Goal: Task Accomplishment & Management: Complete application form

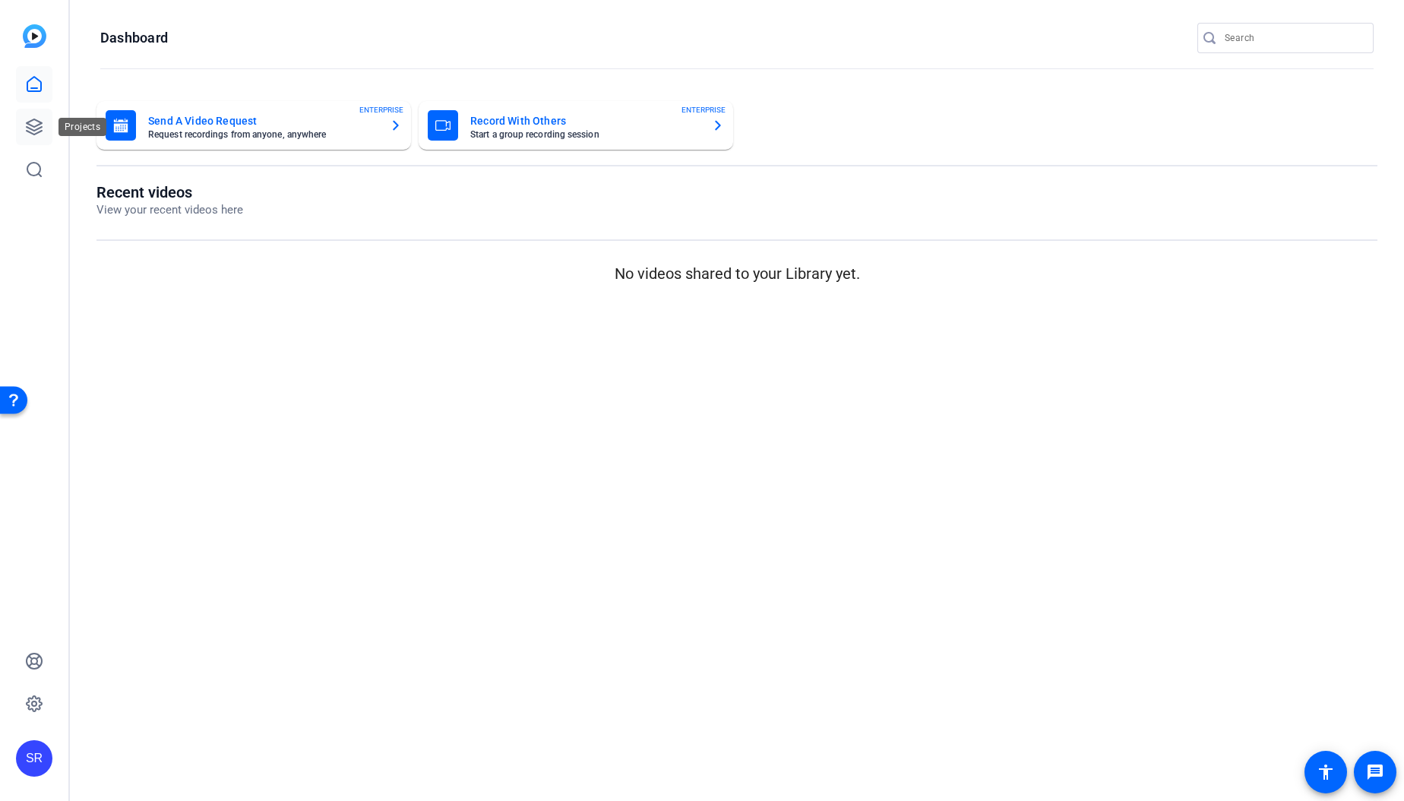
click at [28, 123] on icon at bounding box center [34, 126] width 15 height 15
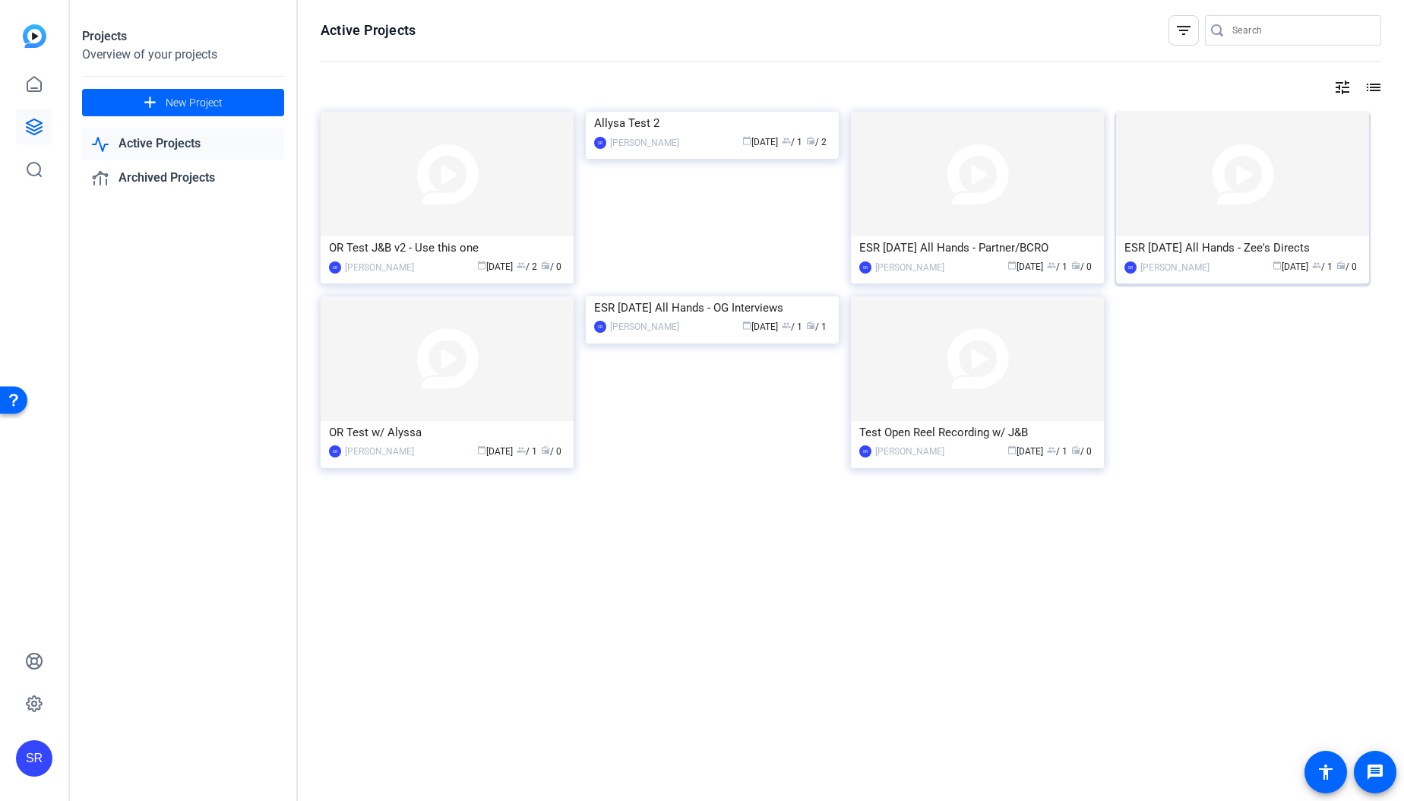
click at [1160, 198] on img at bounding box center [1242, 174] width 253 height 125
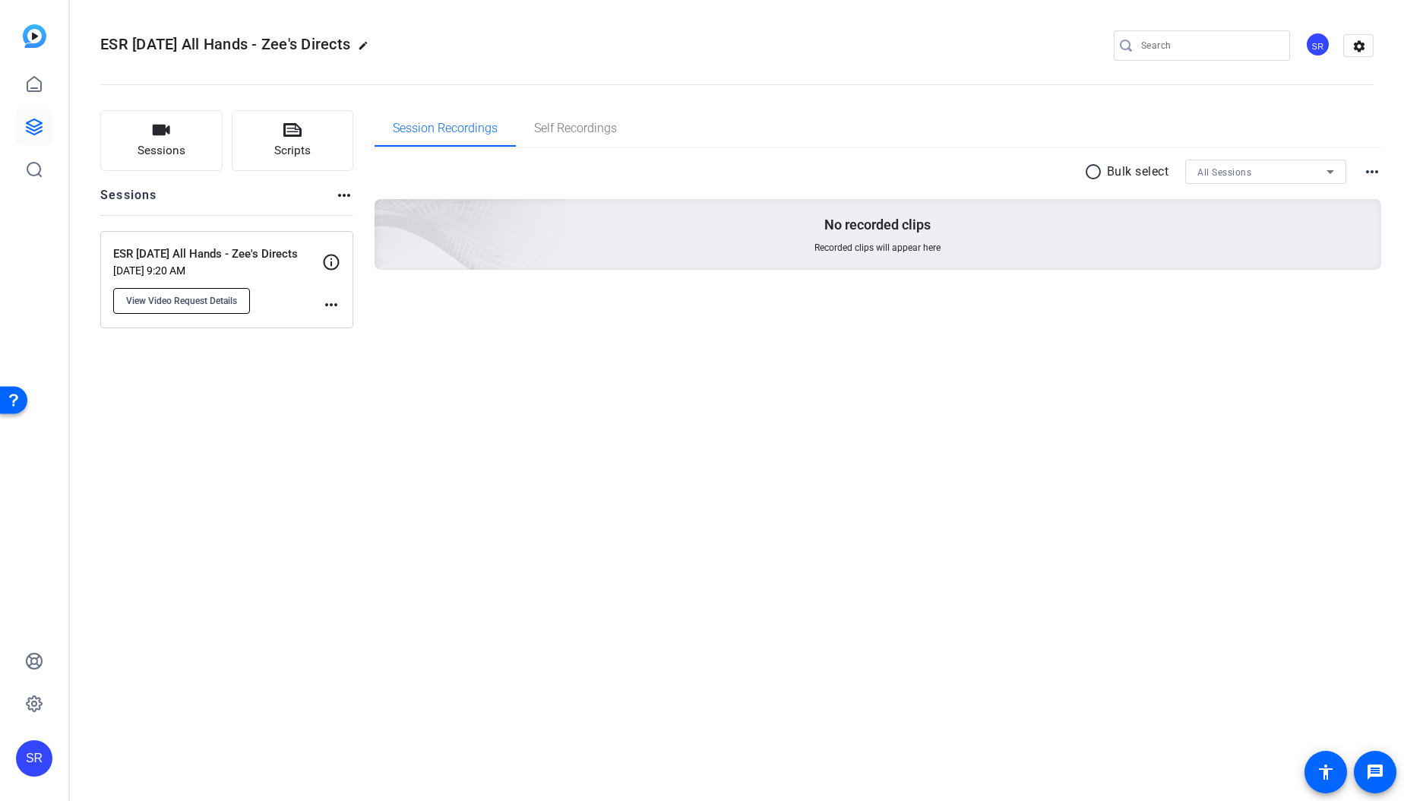
click at [211, 307] on button "View Video Request Details" at bounding box center [181, 301] width 137 height 26
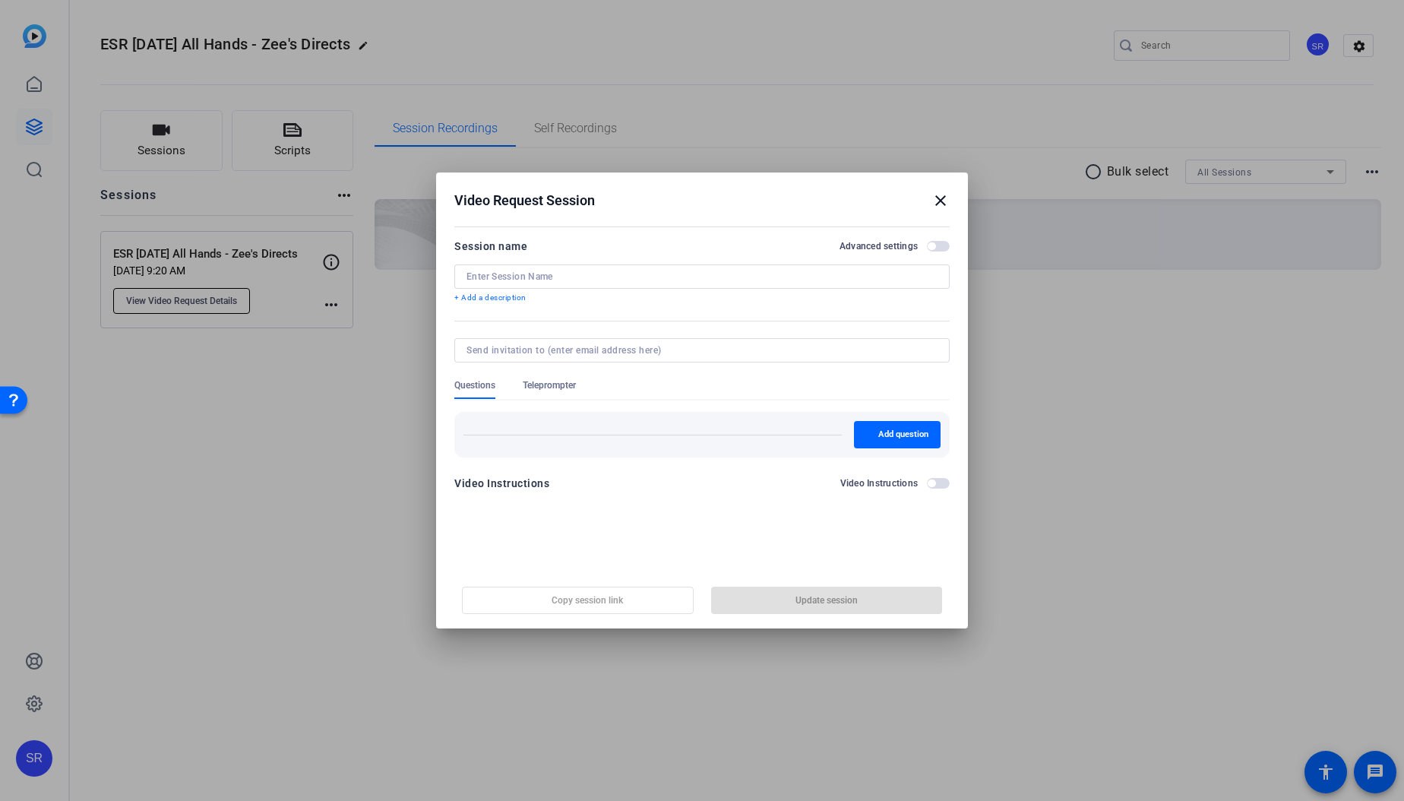
type input "ESR [DATE] All Hands - Zee's Directs"
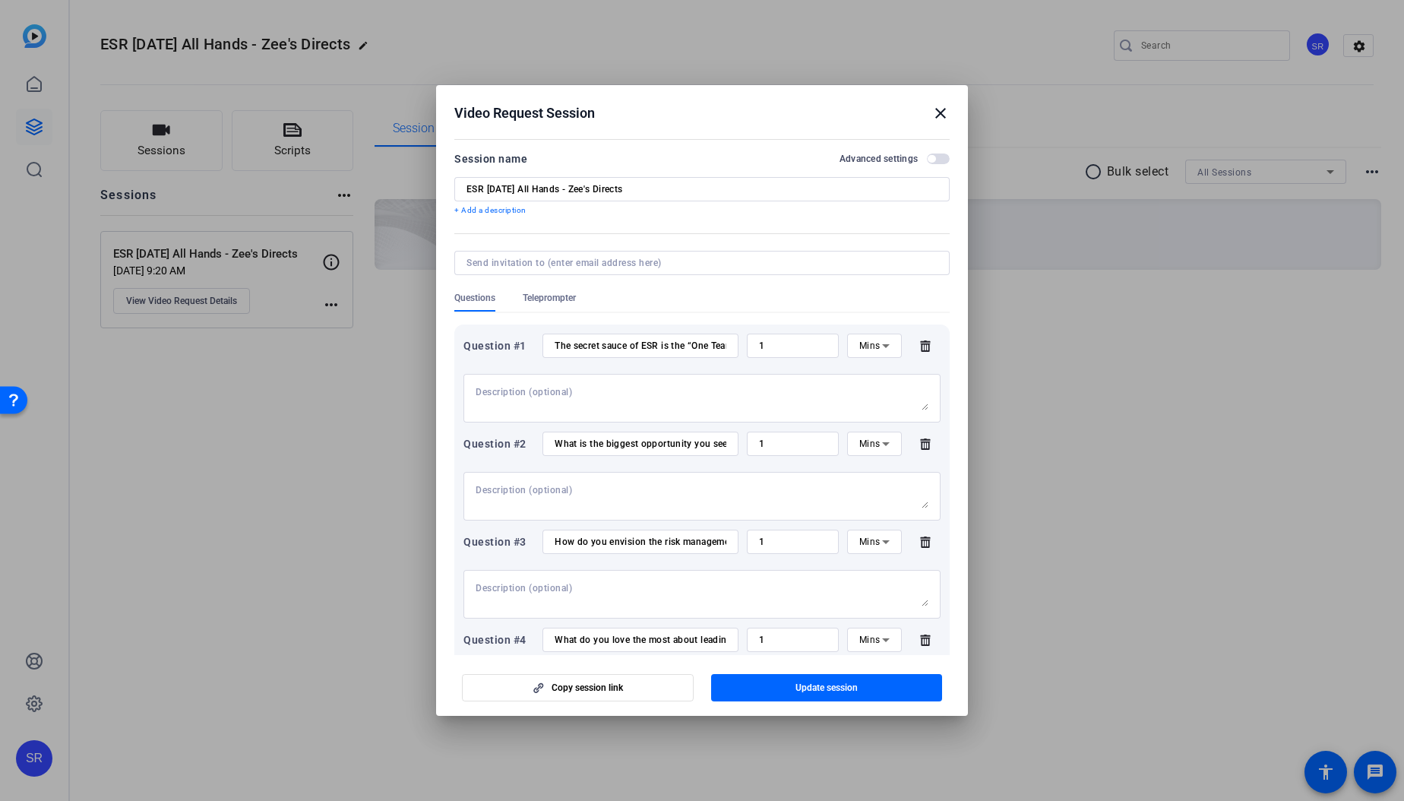
click at [943, 110] on mat-icon "close" at bounding box center [940, 113] width 18 height 18
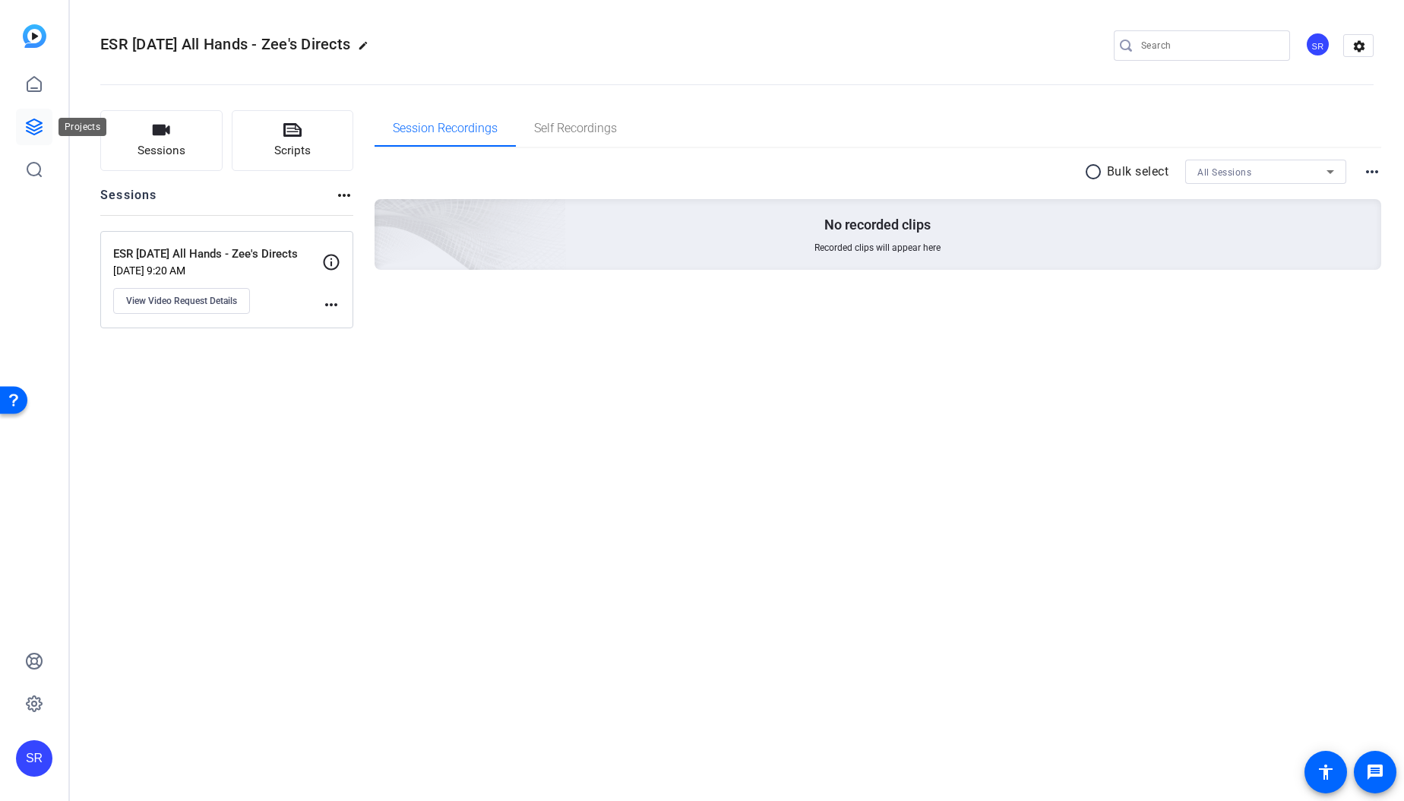
click at [31, 125] on icon at bounding box center [34, 126] width 15 height 15
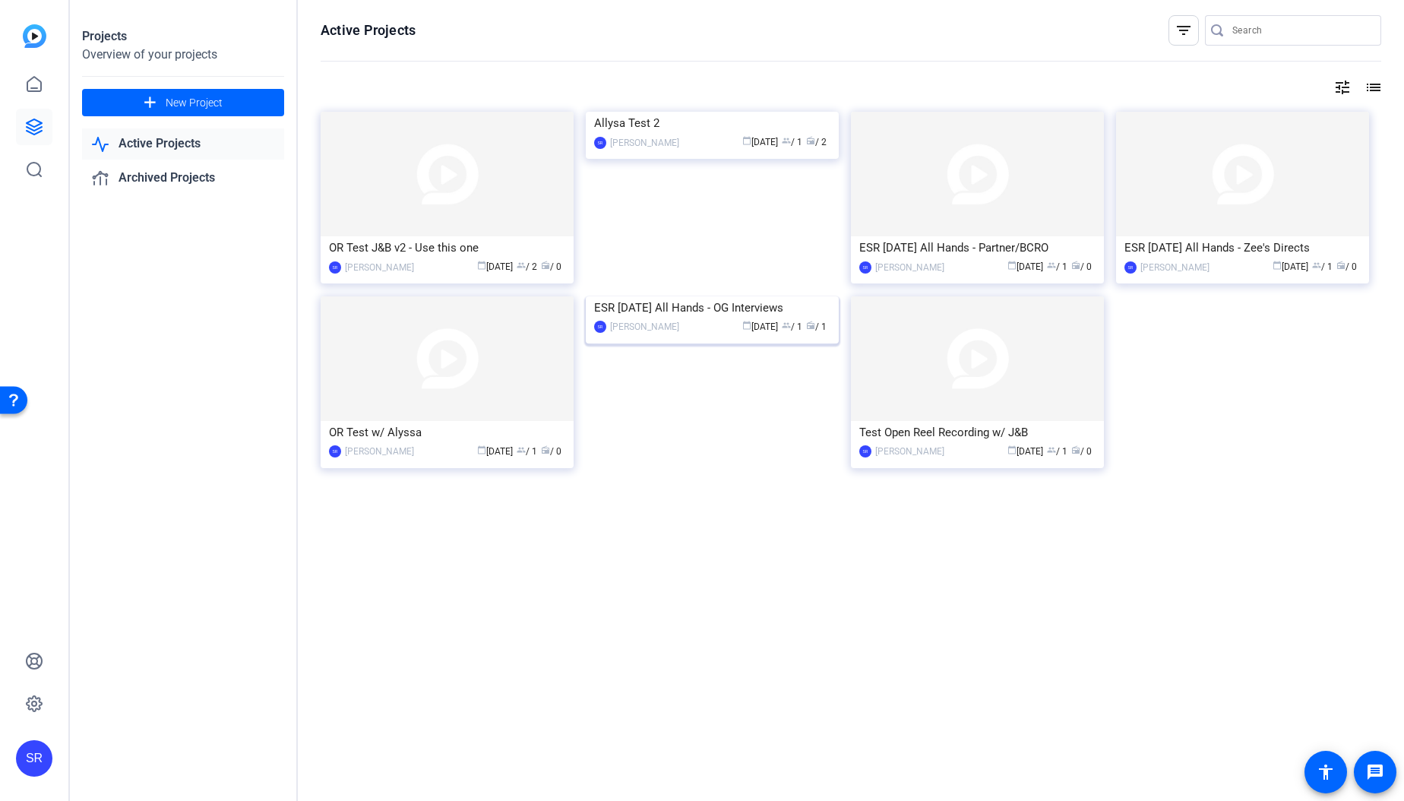
click at [730, 296] on img at bounding box center [712, 296] width 253 height 0
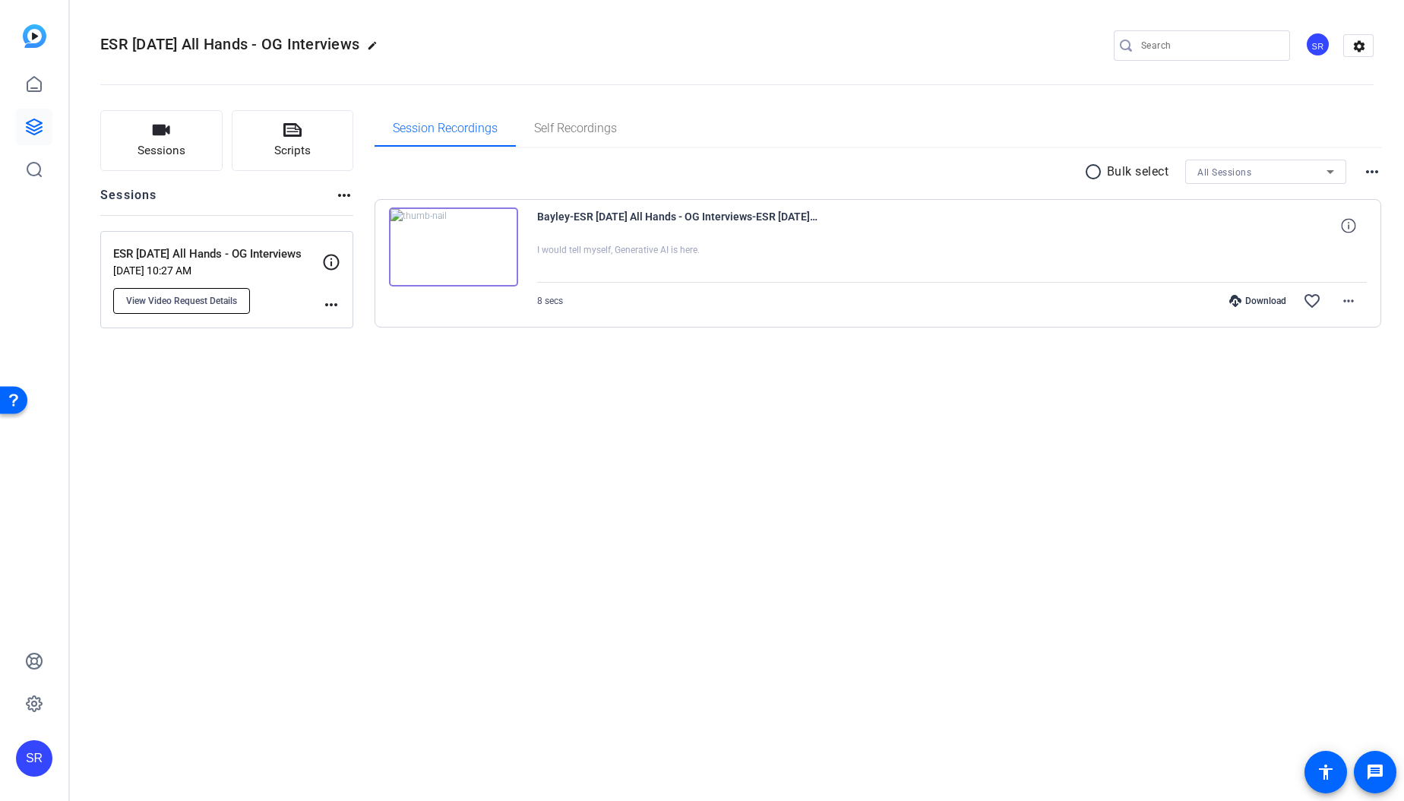
click at [179, 292] on button "View Video Request Details" at bounding box center [181, 301] width 137 height 26
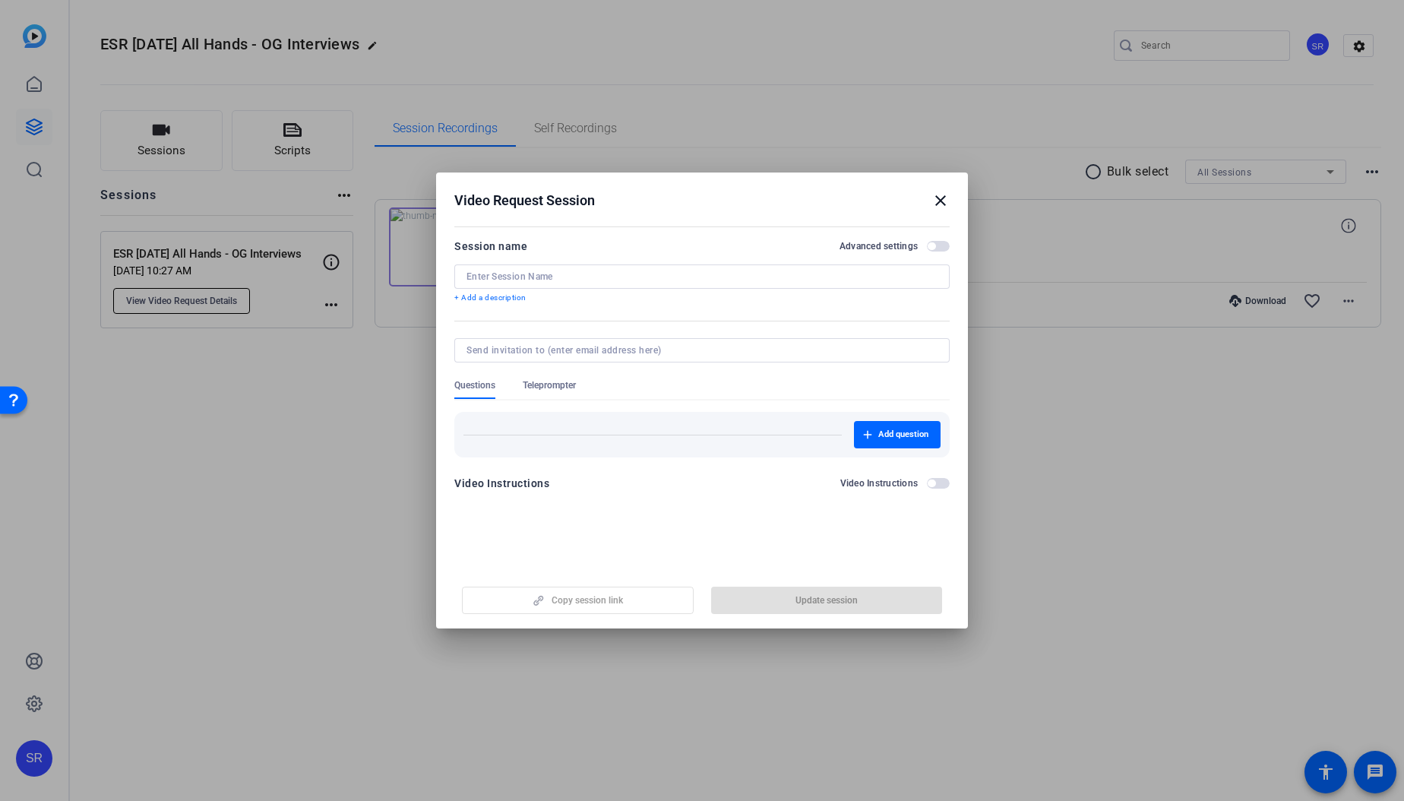
type input "ESR [DATE] All Hands - OG Interviews"
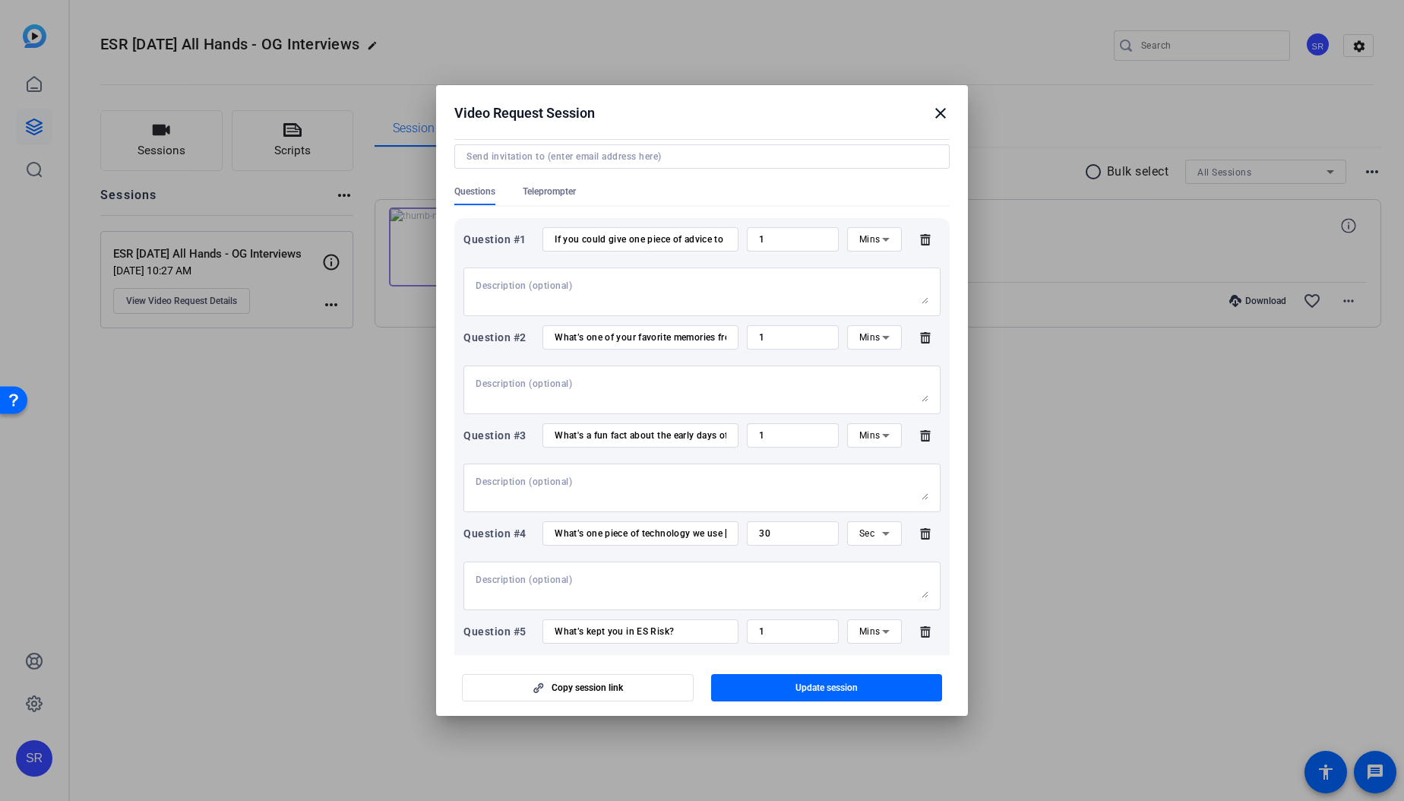
scroll to position [348, 0]
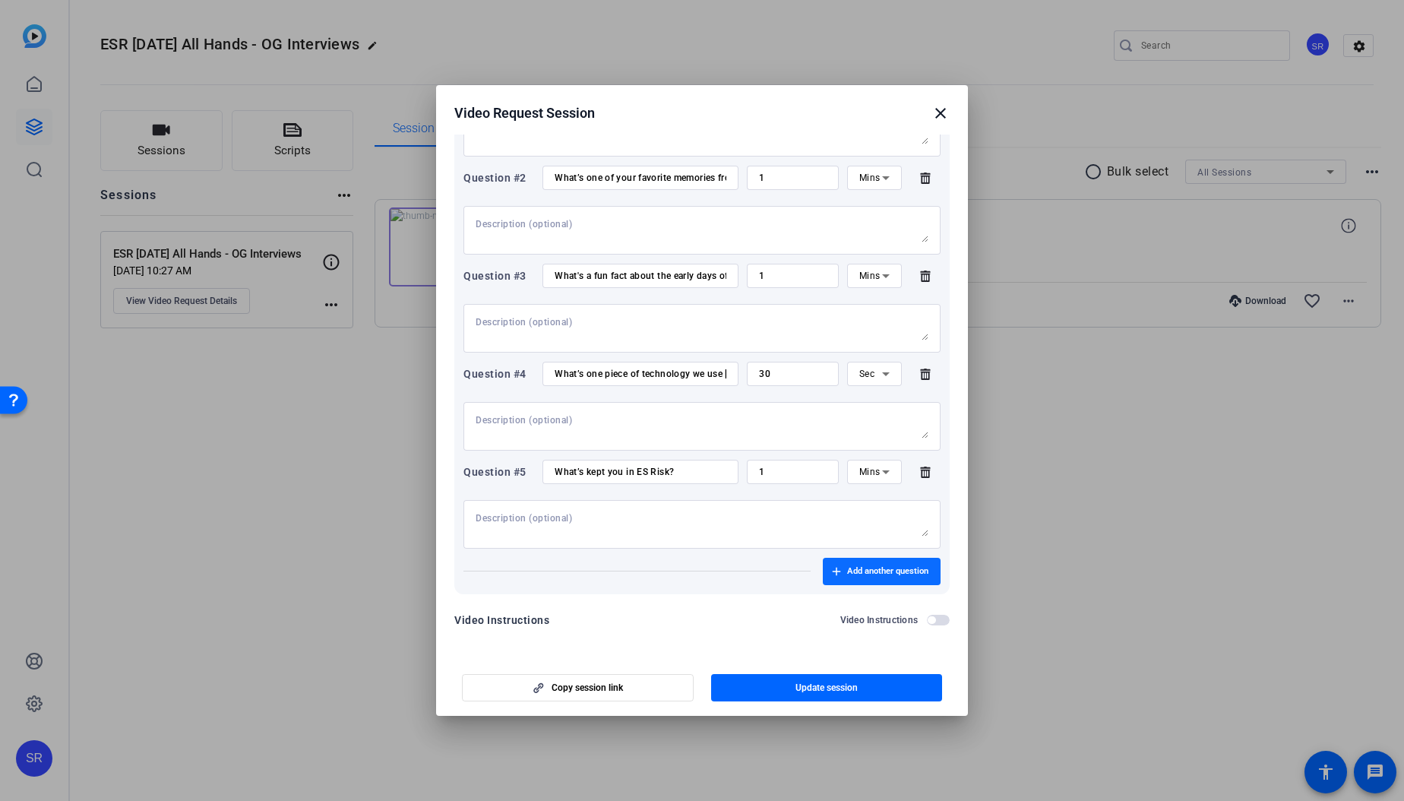
click at [847, 574] on span "Add another question" at bounding box center [887, 571] width 81 height 12
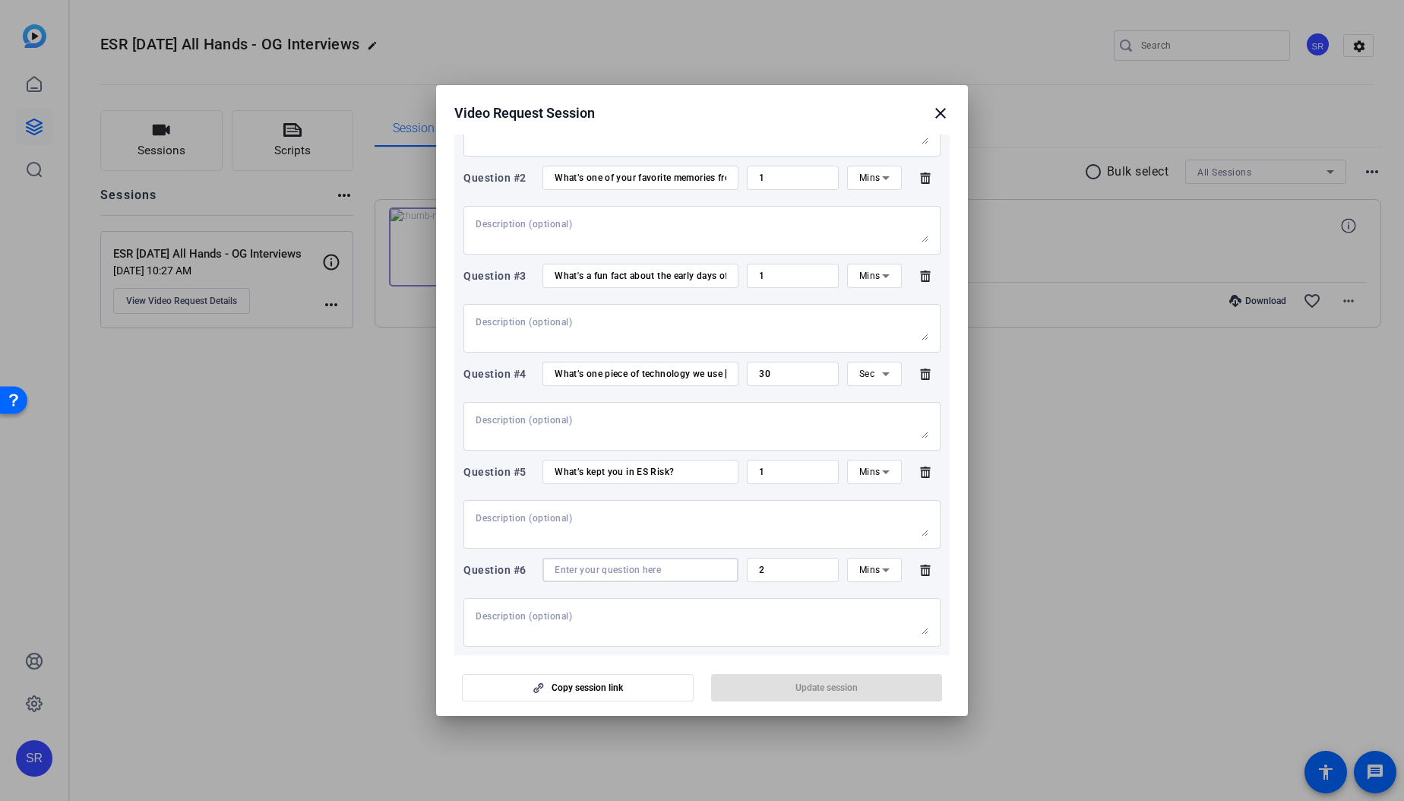
click at [596, 567] on input at bounding box center [641, 570] width 172 height 12
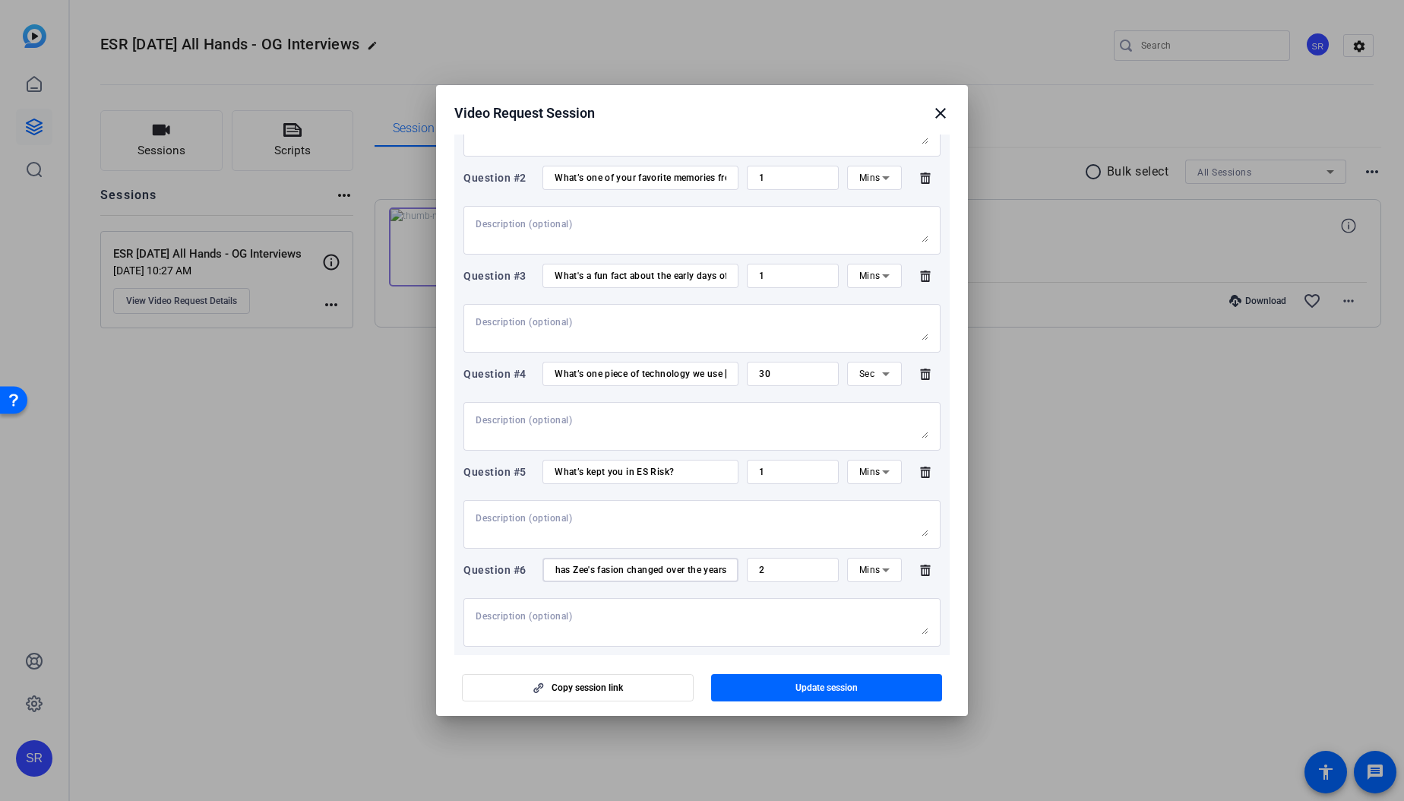
scroll to position [0, 30]
type input "How has Zee's fasion changed over the years"
click at [777, 573] on input "2" at bounding box center [793, 570] width 68 height 12
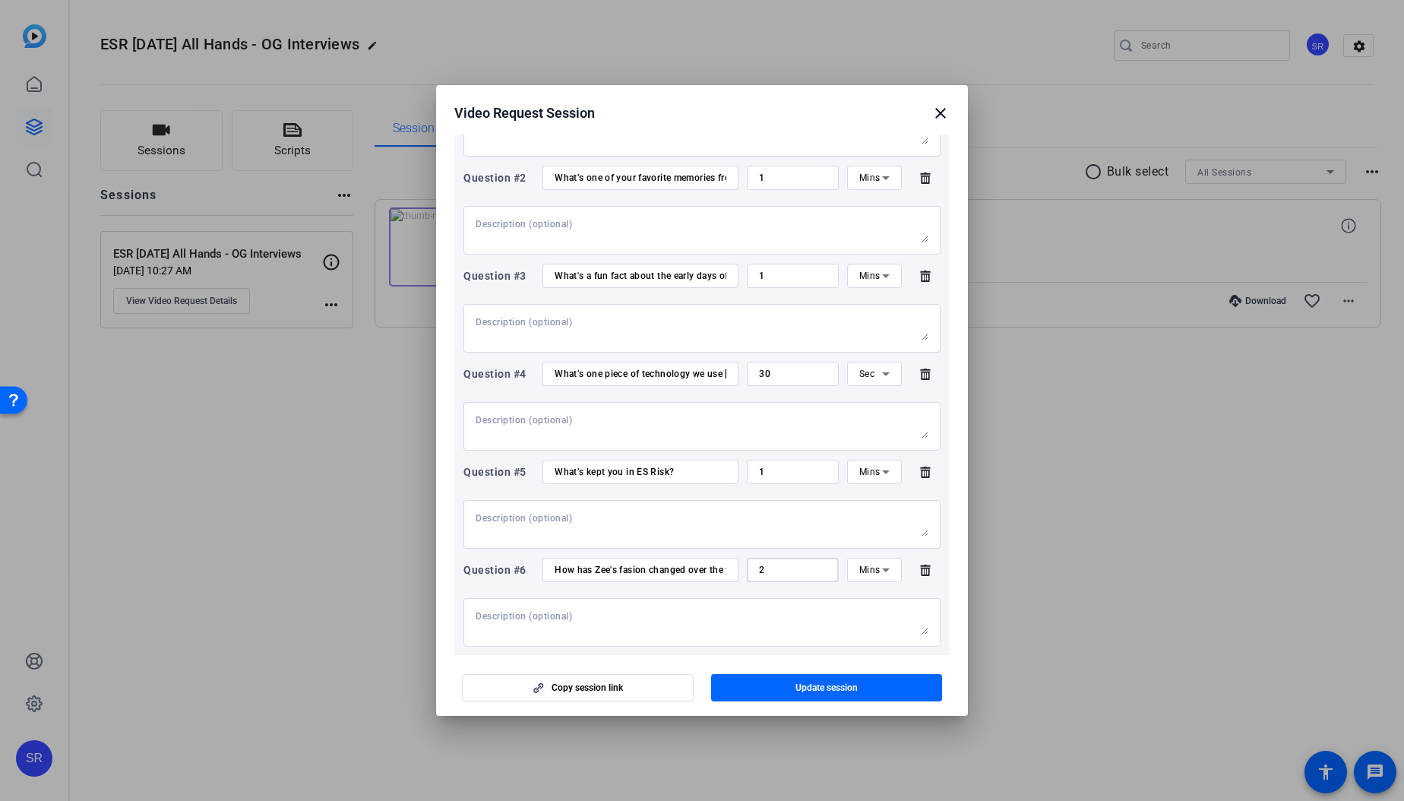
drag, startPoint x: 765, startPoint y: 570, endPoint x: 738, endPoint y: 569, distance: 26.6
click at [738, 569] on div "Question #6 How has [PERSON_NAME]'s fasion changed over the years 2 Mins" at bounding box center [701, 570] width 477 height 24
type input "30"
click at [867, 563] on div "Mins" at bounding box center [874, 569] width 30 height 19
click at [869, 594] on mat-option "Sec" at bounding box center [866, 600] width 54 height 24
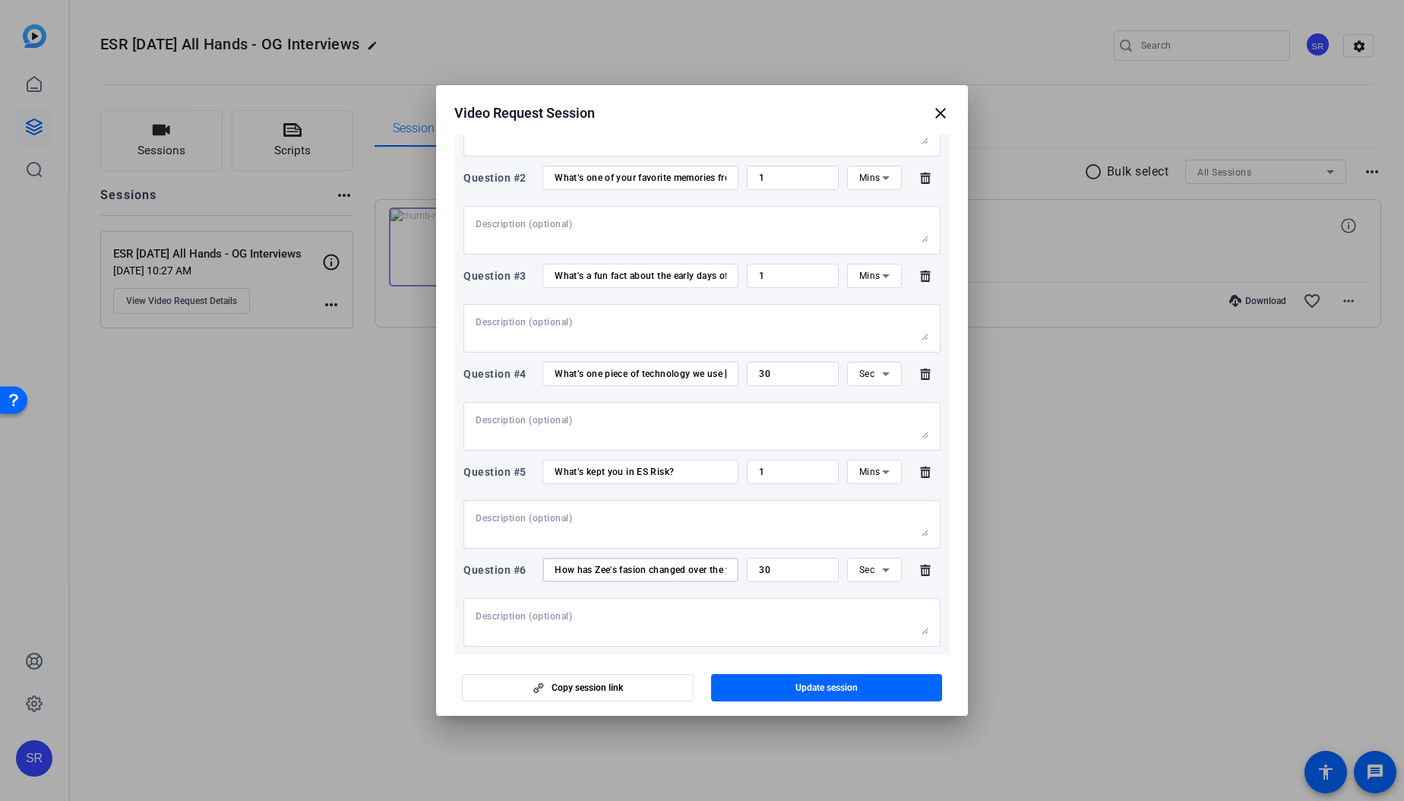
click at [661, 564] on input "How has Zee's fasion changed over the years" at bounding box center [641, 570] width 172 height 12
drag, startPoint x: 667, startPoint y: 569, endPoint x: 753, endPoint y: 574, distance: 86.0
click at [759, 573] on div "Question #6 How has [PERSON_NAME]'s fasion changed over the years 30 Sec" at bounding box center [701, 570] width 477 height 24
drag, startPoint x: 704, startPoint y: 572, endPoint x: 718, endPoint y: 573, distance: 13.7
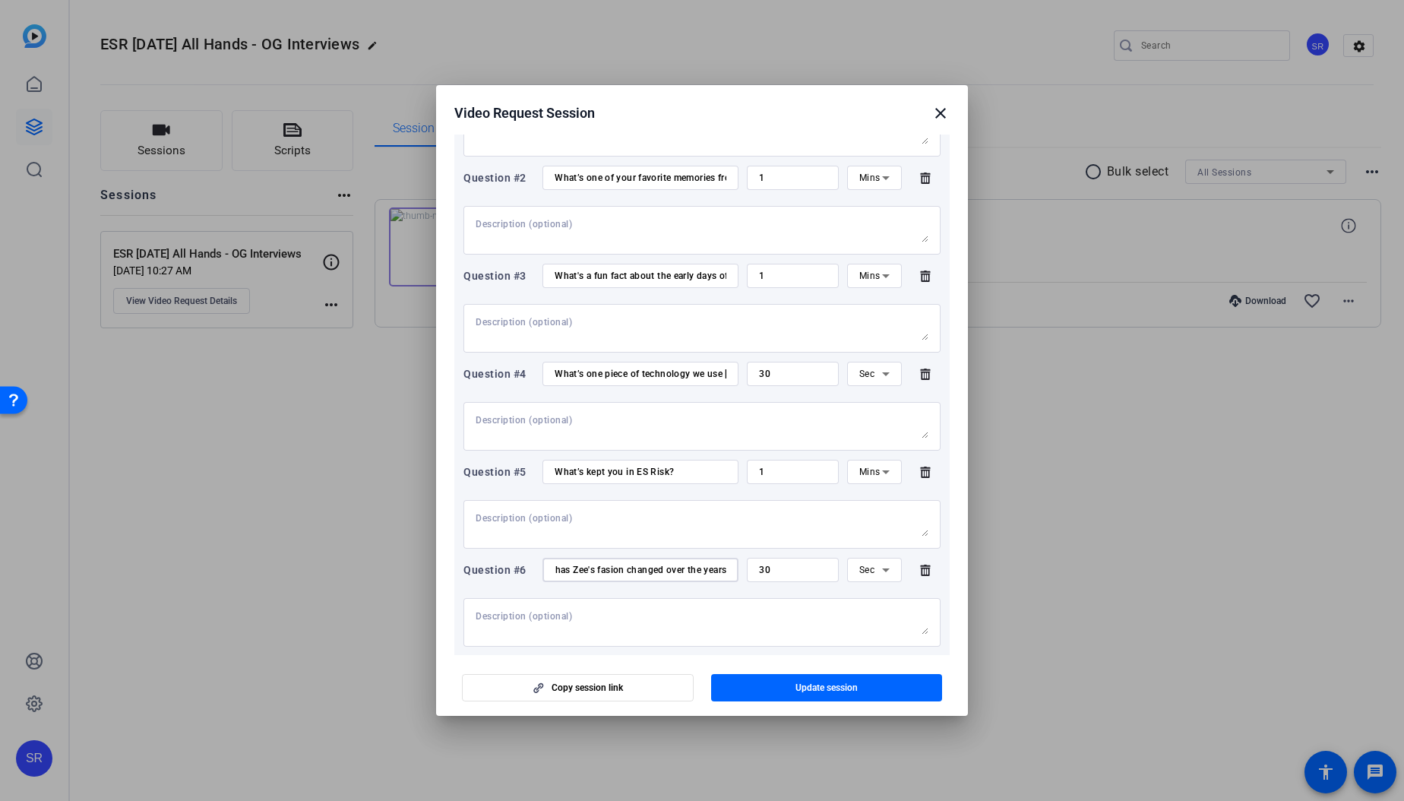
click at [705, 572] on input "How has Zee's fasion changed over the years" at bounding box center [641, 570] width 172 height 12
click at [719, 573] on div "How has Zee's fasion changed over the years" at bounding box center [640, 570] width 196 height 24
drag, startPoint x: 708, startPoint y: 565, endPoint x: 729, endPoint y: 568, distance: 21.5
click at [730, 568] on div "How has Zee's fasion changed over the years" at bounding box center [640, 570] width 196 height 24
click at [596, 574] on input "How has Zee's fasion changed over the years" at bounding box center [641, 570] width 172 height 12
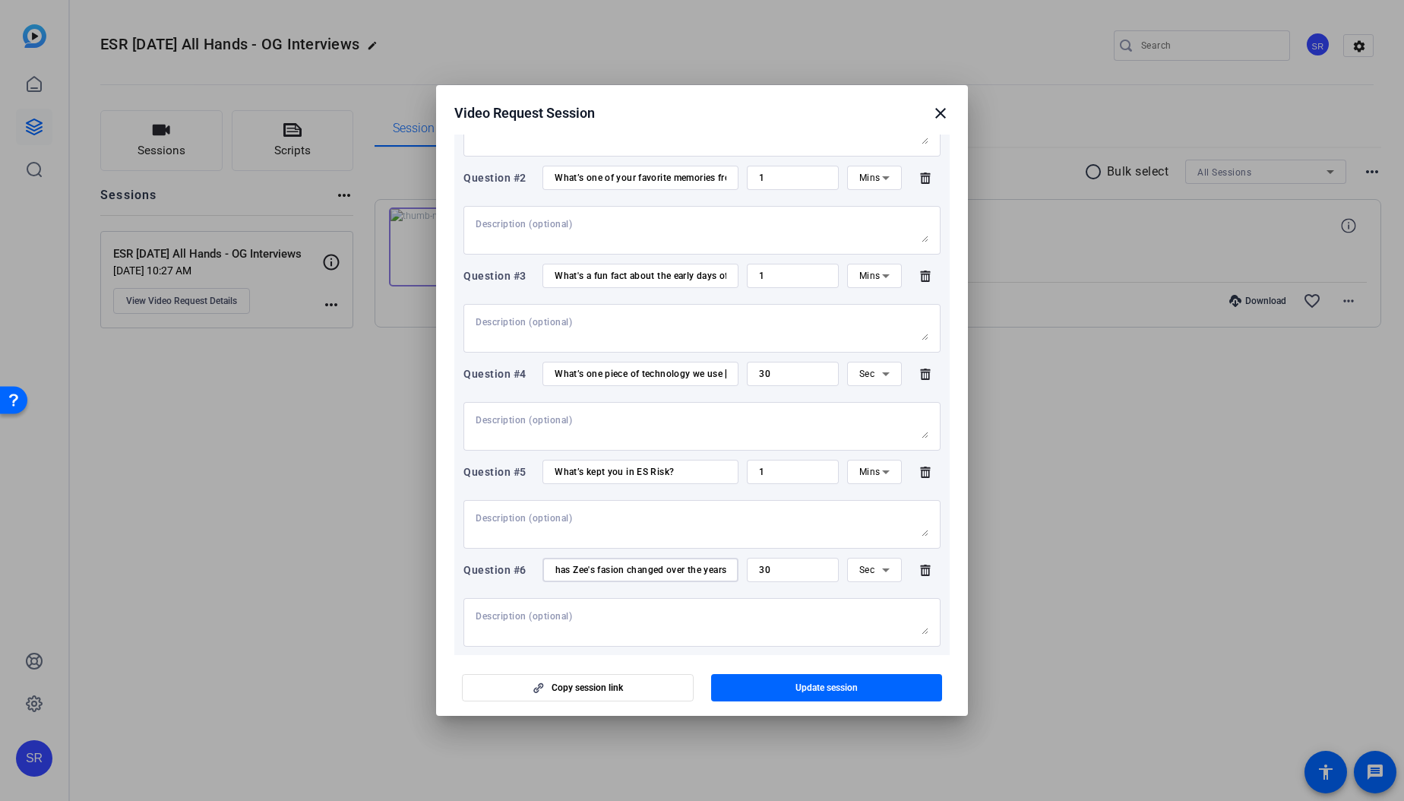
click at [602, 571] on input "How has Zee's fasion changed over the years" at bounding box center [641, 570] width 172 height 12
drag, startPoint x: 660, startPoint y: 568, endPoint x: 760, endPoint y: 569, distance: 100.3
click at [760, 569] on div "Question #6 How has [PERSON_NAME]'s fashion changed over the years 30 Sec" at bounding box center [701, 570] width 477 height 24
click at [719, 568] on input "How has [PERSON_NAME]'s fashion changed over the years" at bounding box center [641, 570] width 172 height 12
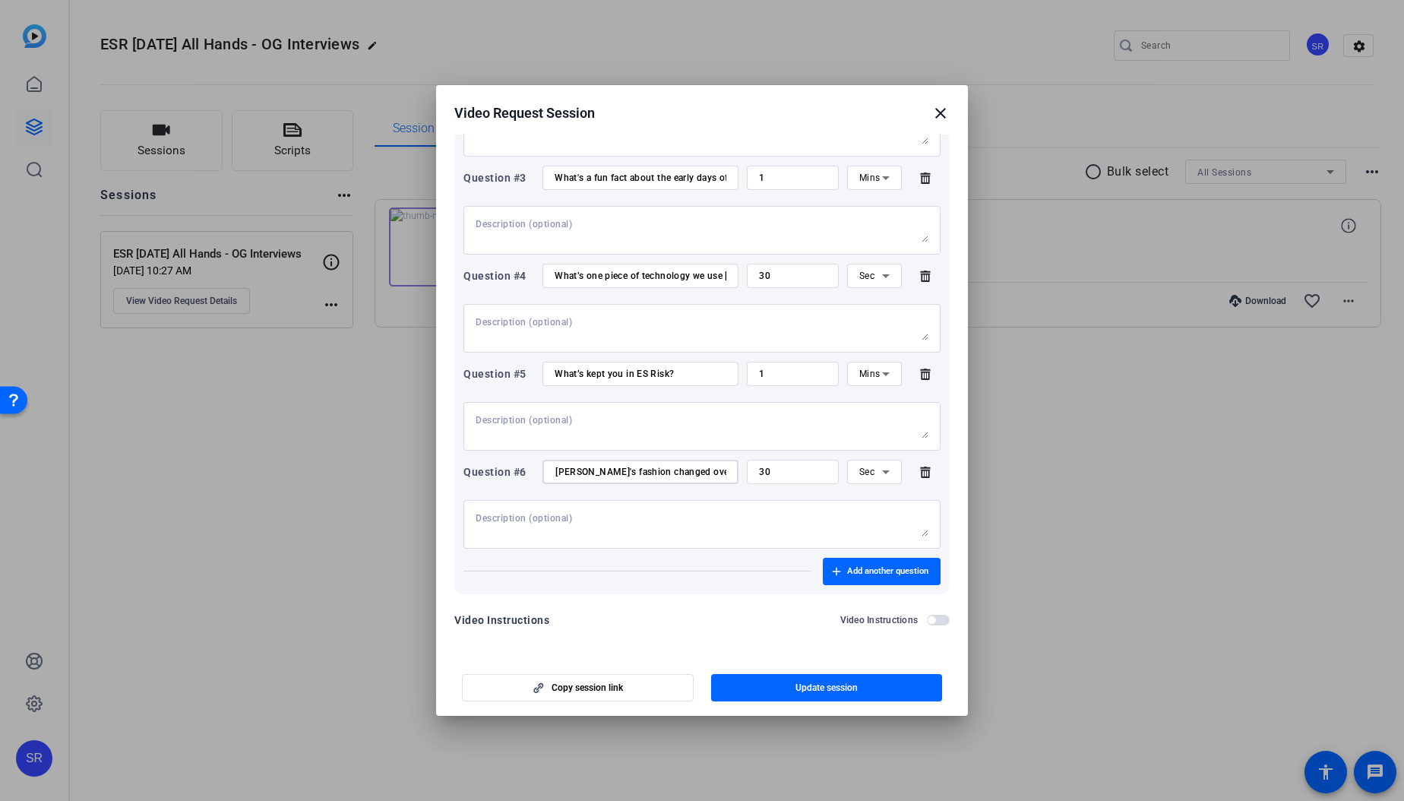
scroll to position [0, 0]
drag, startPoint x: 599, startPoint y: 469, endPoint x: 514, endPoint y: 473, distance: 84.4
click at [514, 473] on div "Question #6 How has [PERSON_NAME]'s fashion changed over the years? 30 Sec" at bounding box center [701, 472] width 477 height 24
click at [630, 513] on textarea at bounding box center [702, 524] width 453 height 24
click at [555, 470] on input "How has [PERSON_NAME]'s fashion changed over the years?" at bounding box center [641, 472] width 172 height 12
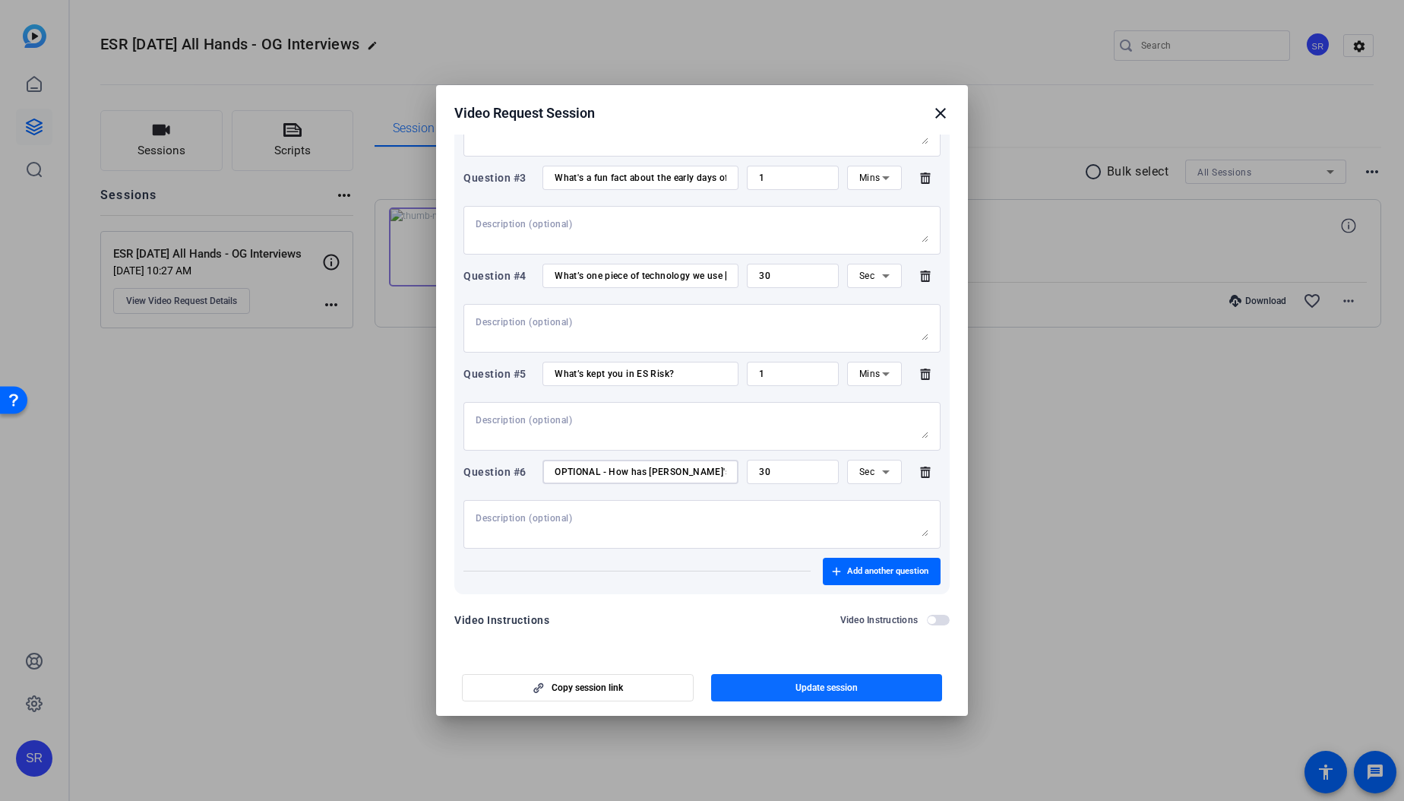
type input "OPTIONAL - How has [PERSON_NAME]'s fashion changed over the years?"
click at [831, 687] on span "Update session" at bounding box center [826, 687] width 62 height 12
